Goal: Task Accomplishment & Management: Manage account settings

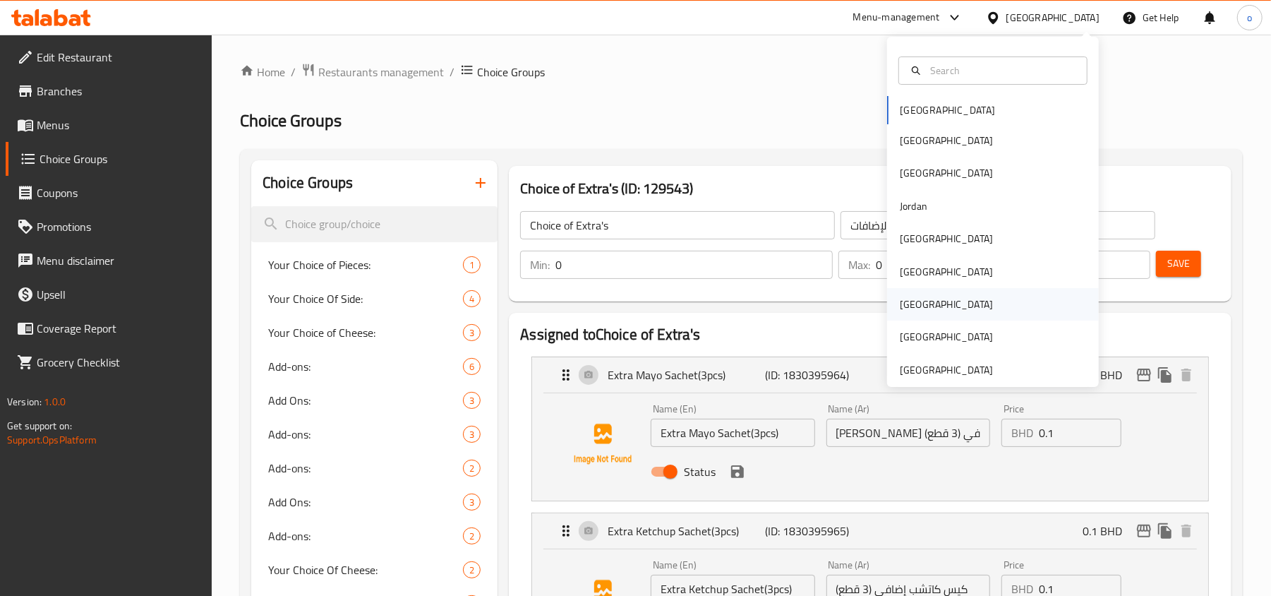
click at [926, 302] on div "[GEOGRAPHIC_DATA]" at bounding box center [993, 304] width 212 height 32
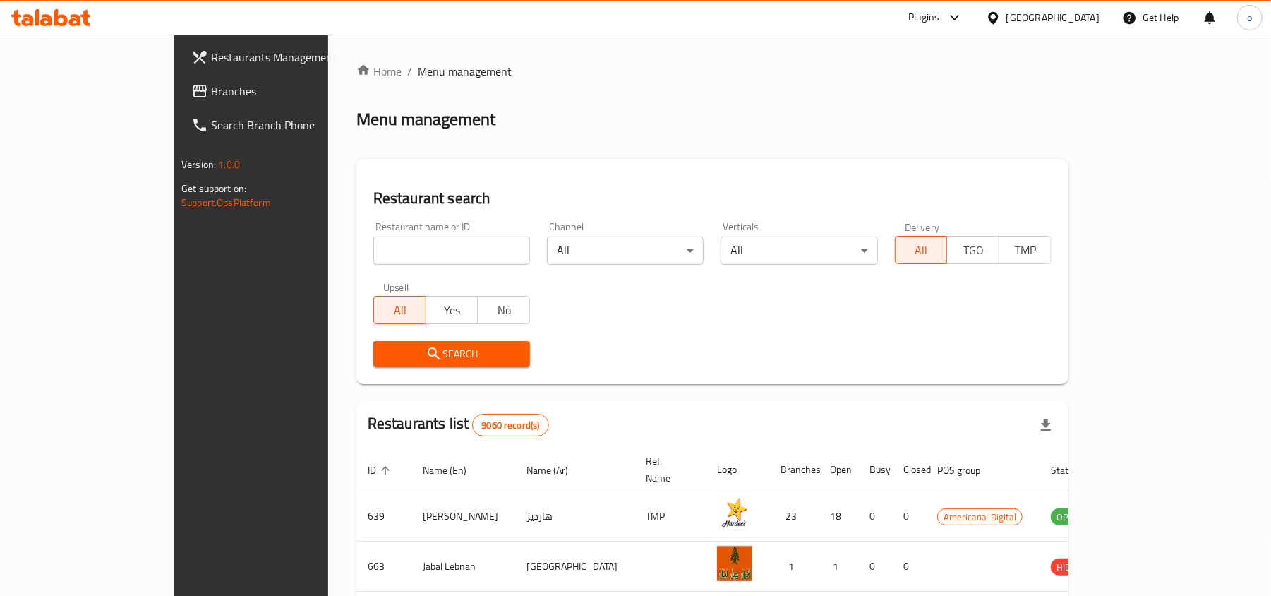
click at [373, 209] on h2 "Restaurant search" at bounding box center [712, 198] width 678 height 21
click at [373, 244] on input "search" at bounding box center [451, 250] width 157 height 28
paste input "633720"
type input "633720"
click at [373, 341] on button "Search" at bounding box center [451, 354] width 157 height 26
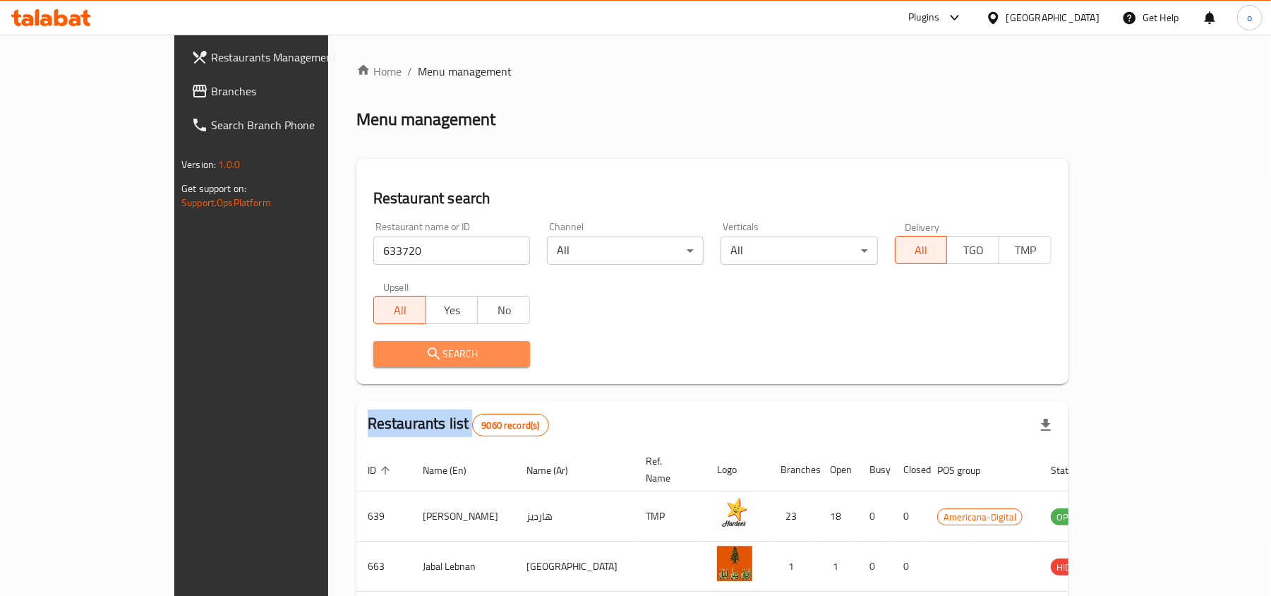
click at [325, 340] on div at bounding box center [635, 298] width 1271 height 596
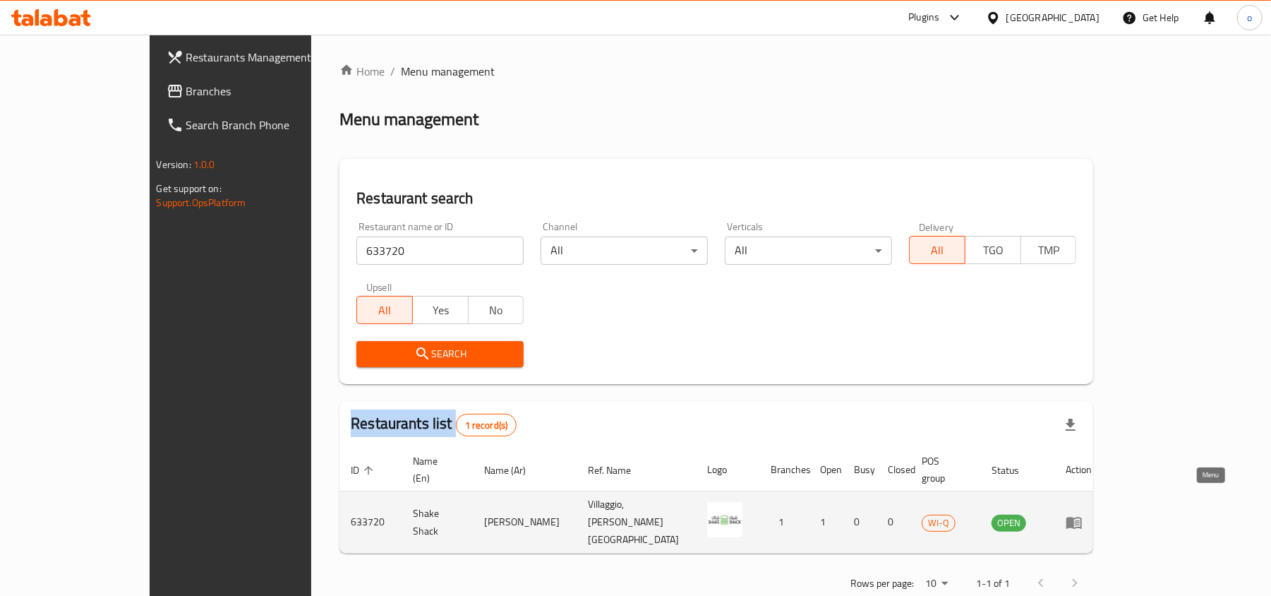
click at [1082, 517] on icon "enhanced table" at bounding box center [1074, 523] width 16 height 12
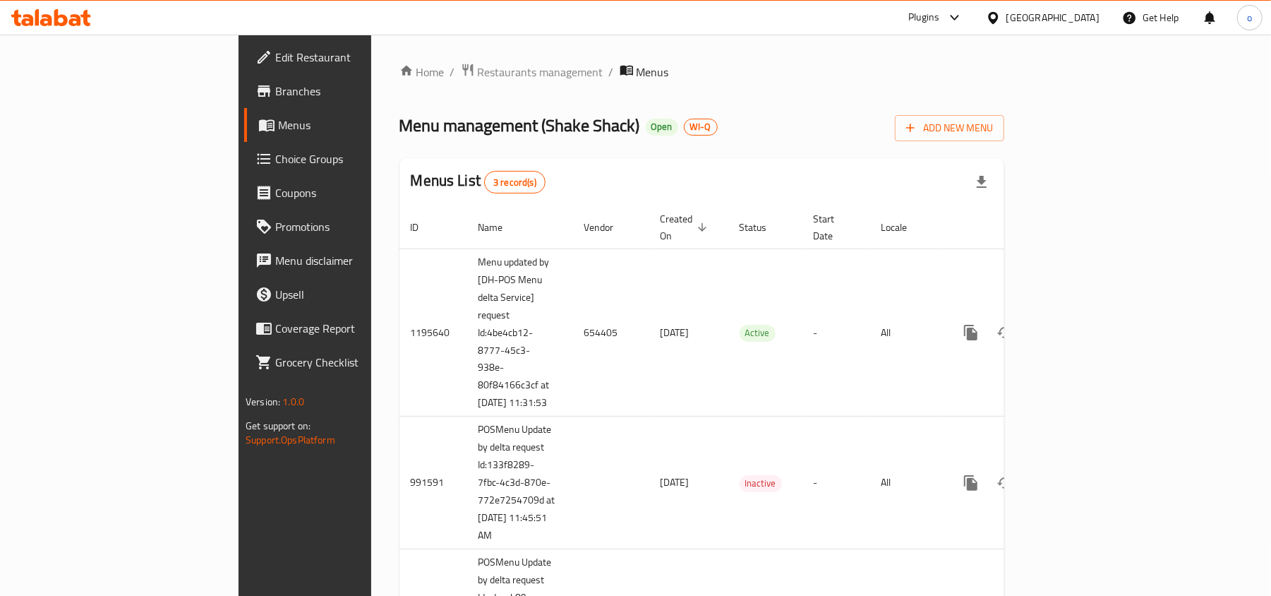
click at [275, 49] on span "Edit Restaurant" at bounding box center [357, 57] width 164 height 17
